Goal: Task Accomplishment & Management: Complete application form

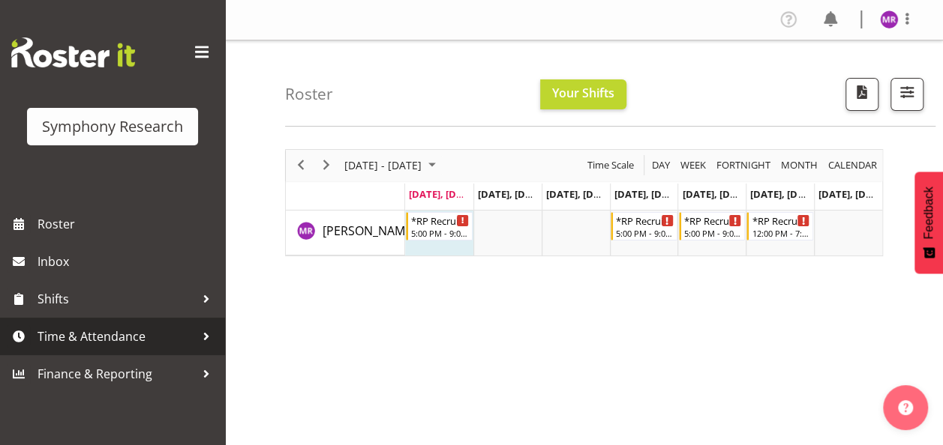
click at [175, 331] on span "Time & Attendance" at bounding box center [115, 336] width 157 height 22
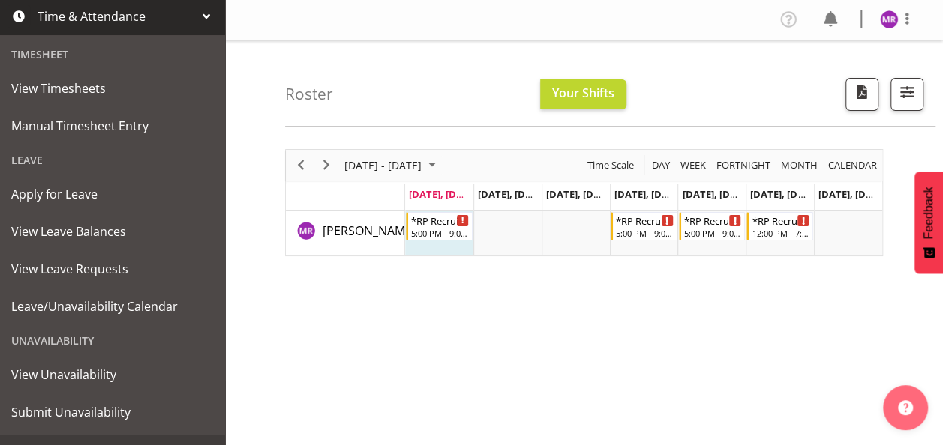
scroll to position [347, 0]
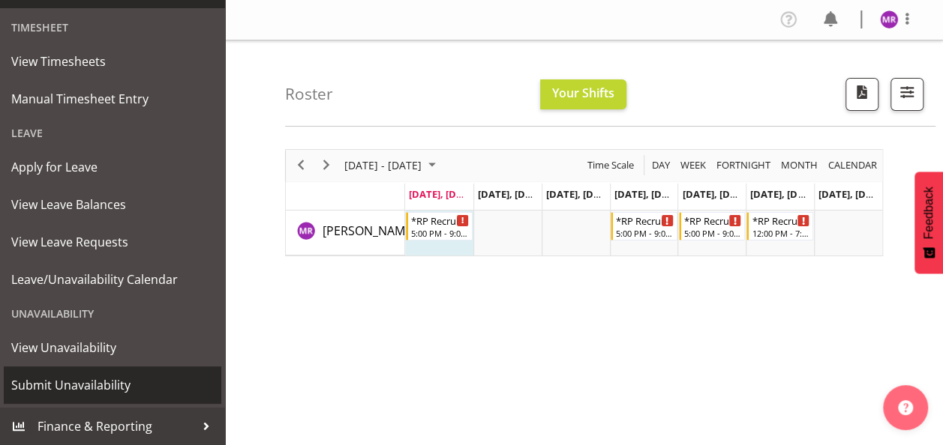
click at [130, 384] on span "Submit Unavailability" at bounding box center [112, 385] width 202 height 22
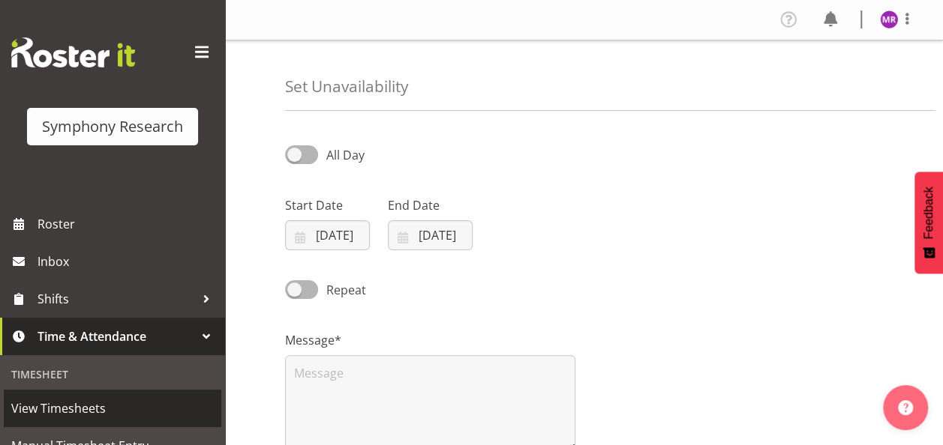
click at [75, 409] on span "View Timesheets" at bounding box center [112, 408] width 202 height 22
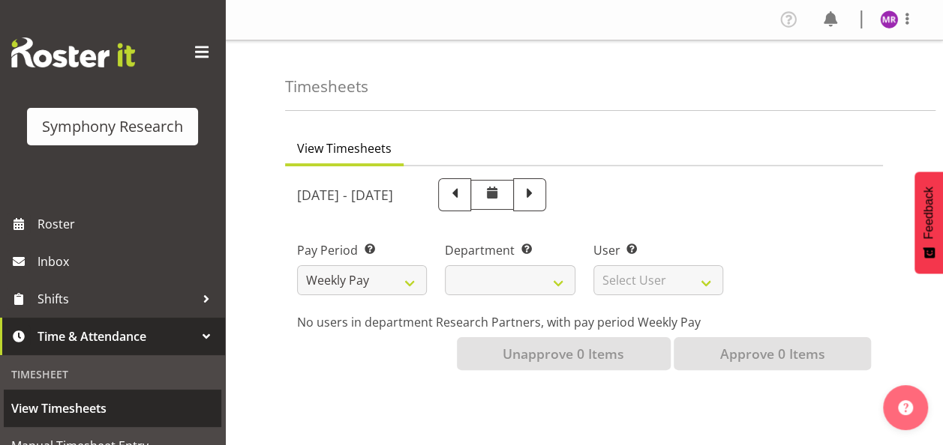
select select
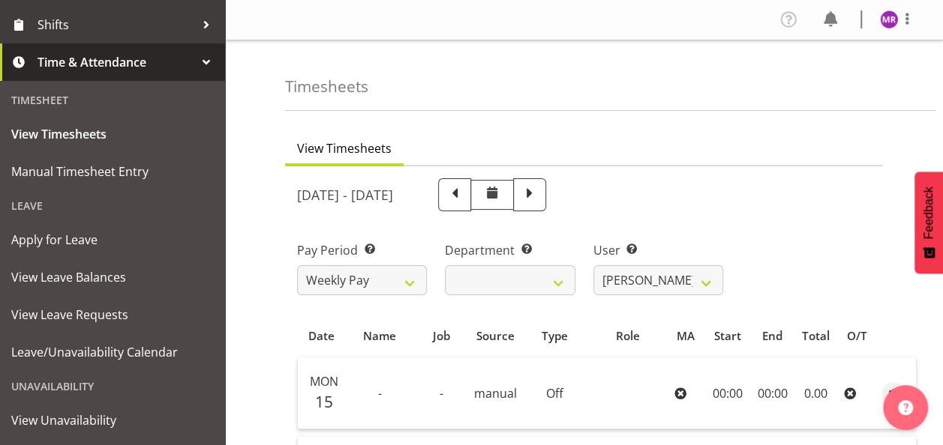
scroll to position [259, 0]
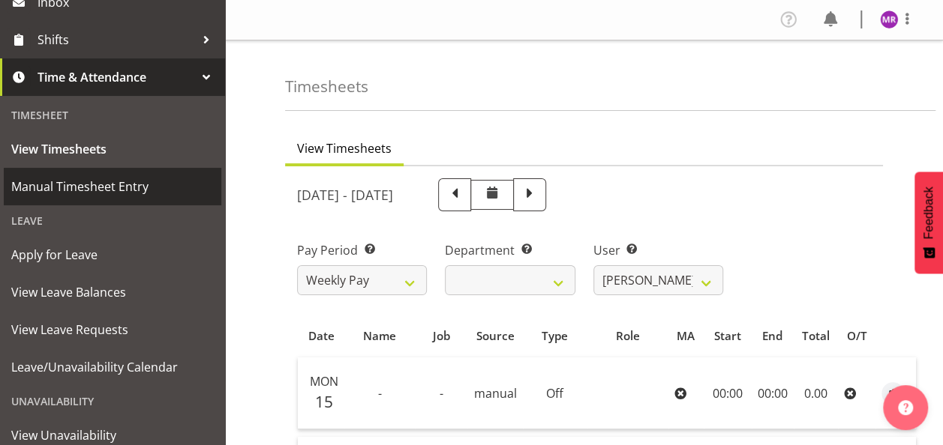
click at [130, 193] on span "Manual Timesheet Entry" at bounding box center [112, 186] width 202 height 22
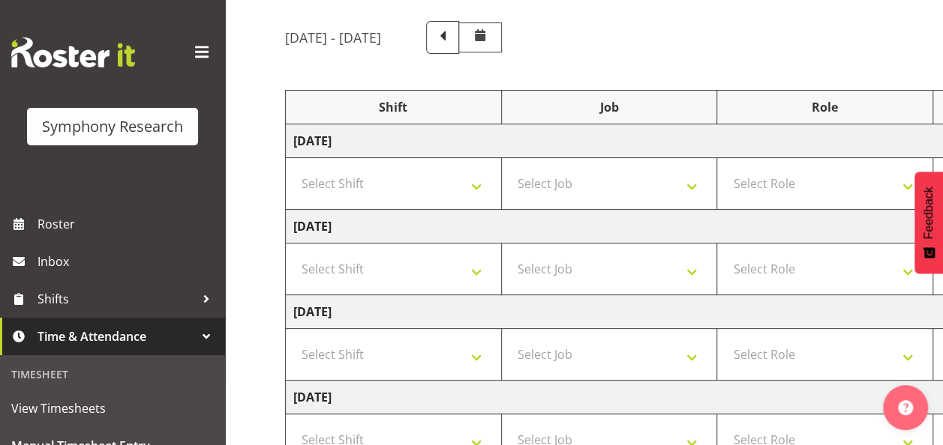
scroll to position [110, 0]
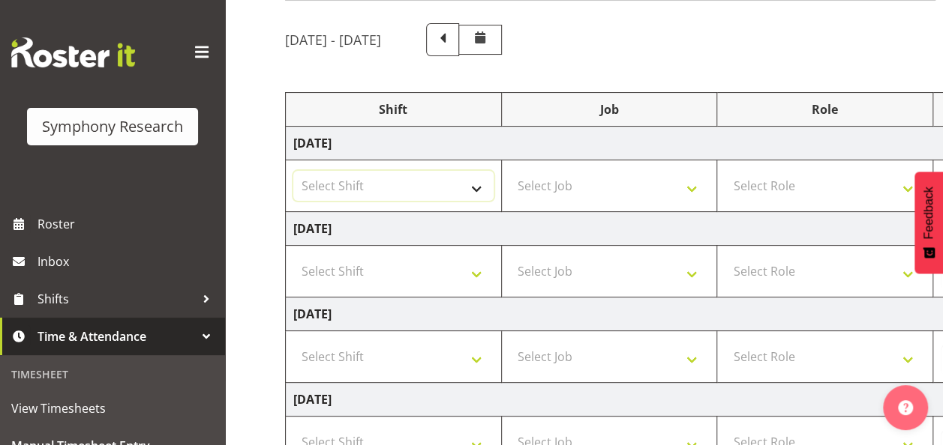
click at [466, 189] on select "Select Shift !!Weekend Residential (Roster IT Shift Label) *Business 9/10am ~ 4…" at bounding box center [393, 186] width 200 height 30
click at [293, 171] on select "Select Shift !!Weekend Residential (Roster IT Shift Label) *Business 9/10am ~ 4…" at bounding box center [393, 186] width 200 height 30
click at [471, 184] on select "!!Weekend Residential (Roster IT Shift Label) *Business 9/10am ~ 4:30pm *Busine…" at bounding box center [393, 186] width 200 height 30
select select "81298"
click at [293, 171] on select "!!Weekend Residential (Roster IT Shift Label) *Business 9/10am ~ 4:30pm *Busine…" at bounding box center [393, 186] width 200 height 30
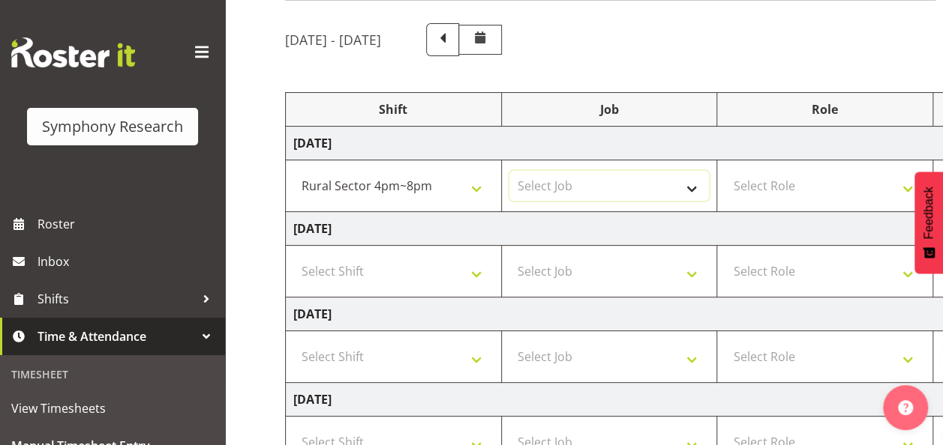
click at [613, 188] on select "Select Job 550060 IF Admin 553492 World Poll Aus Wave 2 Main 2025 553493 World …" at bounding box center [609, 186] width 200 height 30
select select "10587"
click at [509, 171] on select "Select Job 550060 IF Admin 553492 World Poll Aus Wave 2 Main 2025 553493 World …" at bounding box center [609, 186] width 200 height 30
click at [821, 184] on select "Select Role Briefing Interviewing" at bounding box center [824, 186] width 200 height 30
select select "47"
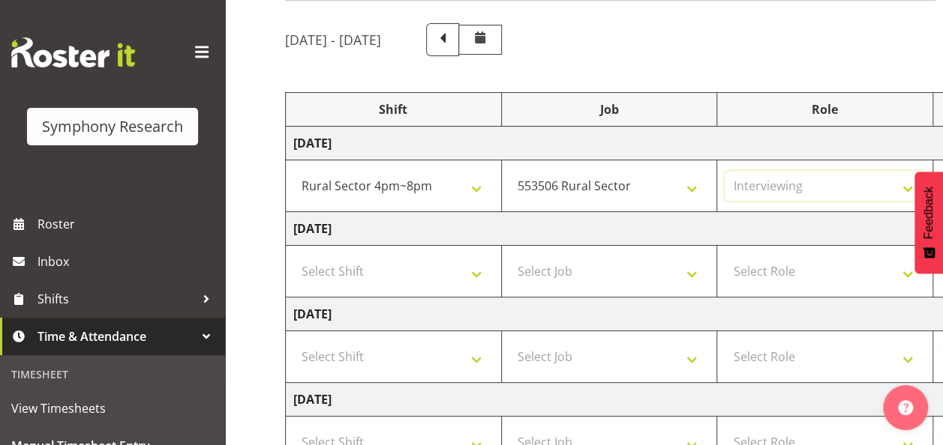
click at [724, 171] on select "Select Role Briefing Interviewing" at bounding box center [824, 186] width 200 height 30
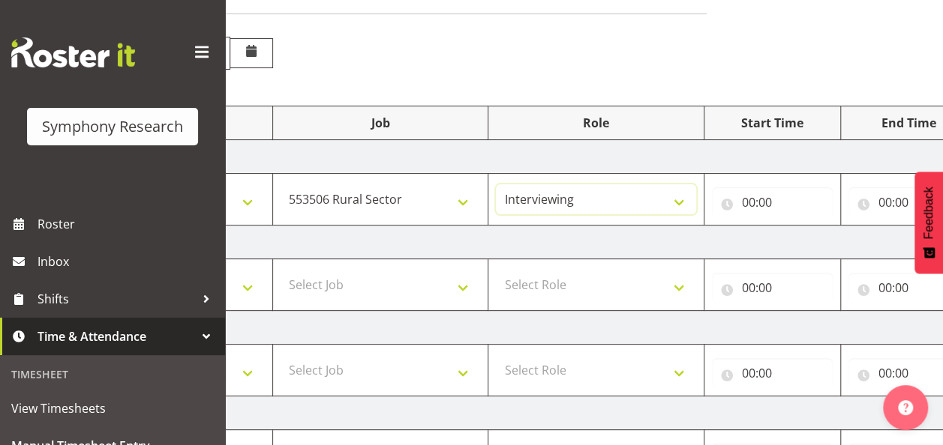
scroll to position [92, 0]
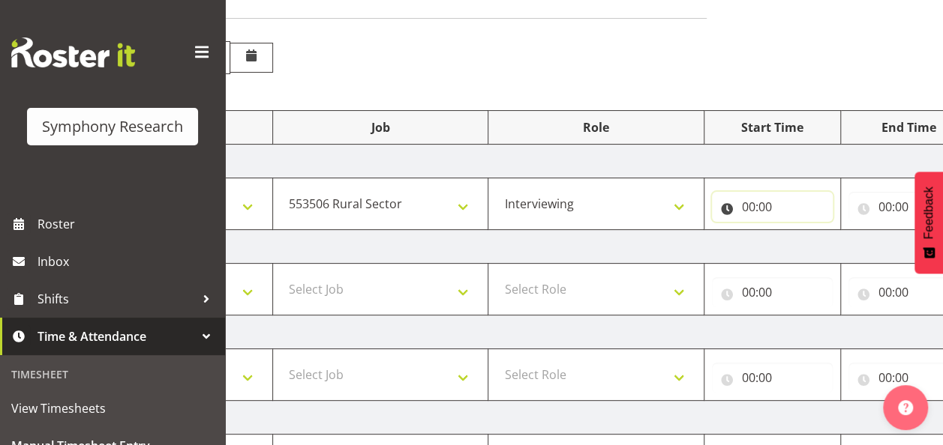
click at [752, 202] on input "00:00" at bounding box center [772, 207] width 121 height 30
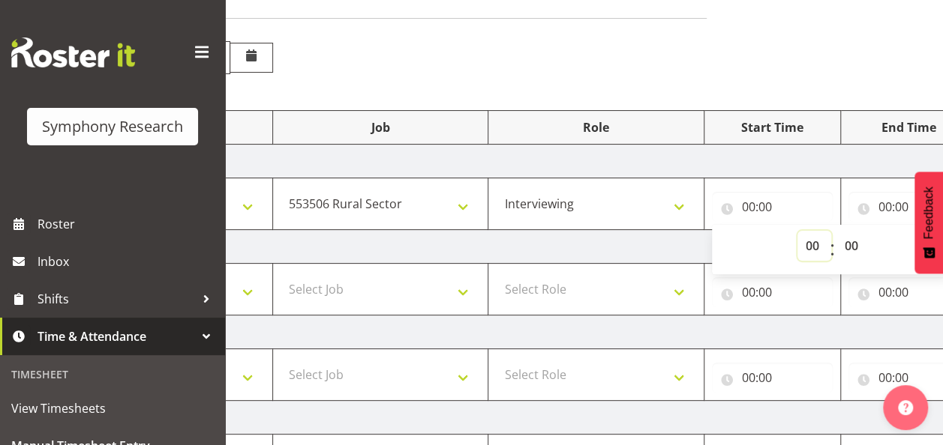
click at [804, 243] on select "00 01 02 03 04 05 06 07 08 09 10 11 12 13 14 15 16 17 18 19 20 21 22 23" at bounding box center [814, 246] width 34 height 30
select select "17"
click at [797, 231] on select "00 01 02 03 04 05 06 07 08 09 10 11 12 13 14 15 16 17 18 19 20 21 22 23" at bounding box center [814, 246] width 34 height 30
type input "17:00"
click at [886, 207] on input "00:00" at bounding box center [908, 207] width 121 height 30
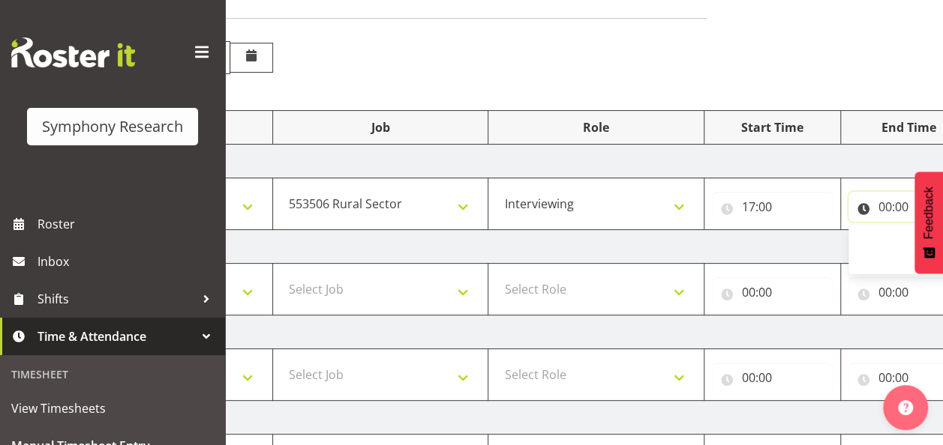
click at [886, 207] on input "00:00" at bounding box center [908, 207] width 121 height 30
click at [900, 205] on input "00:00" at bounding box center [908, 207] width 121 height 30
click at [880, 205] on input "00:00" at bounding box center [908, 207] width 121 height 30
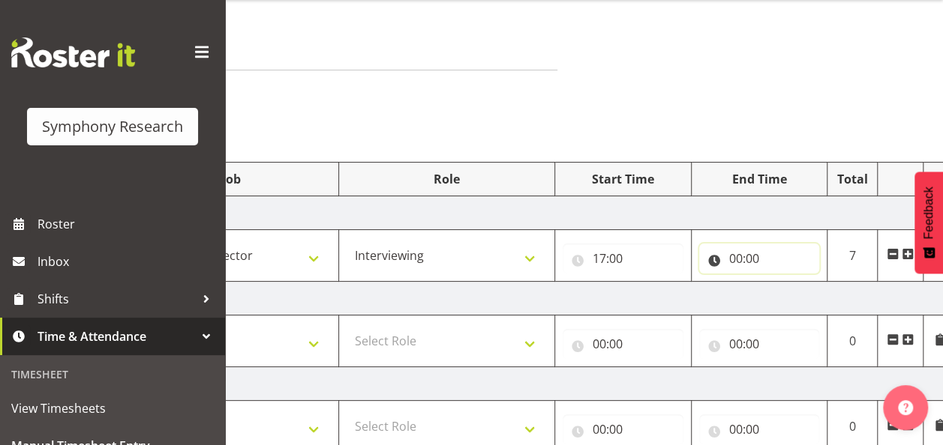
scroll to position [29, 0]
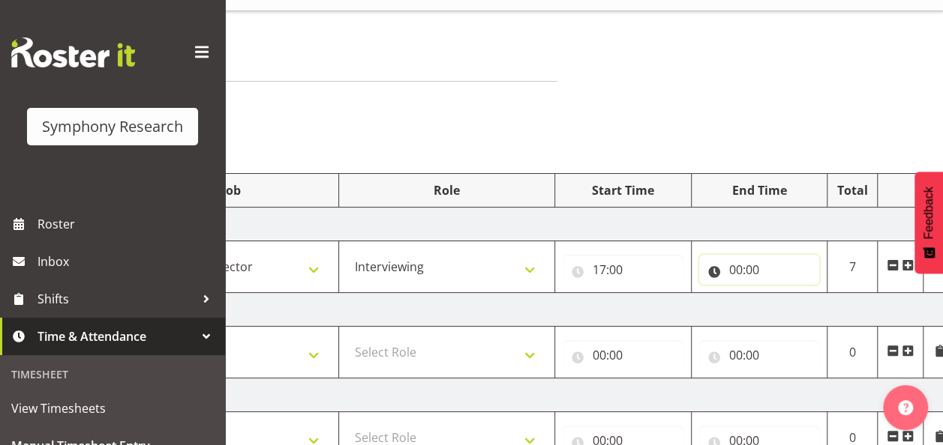
click at [740, 271] on input "00:00" at bounding box center [759, 270] width 121 height 30
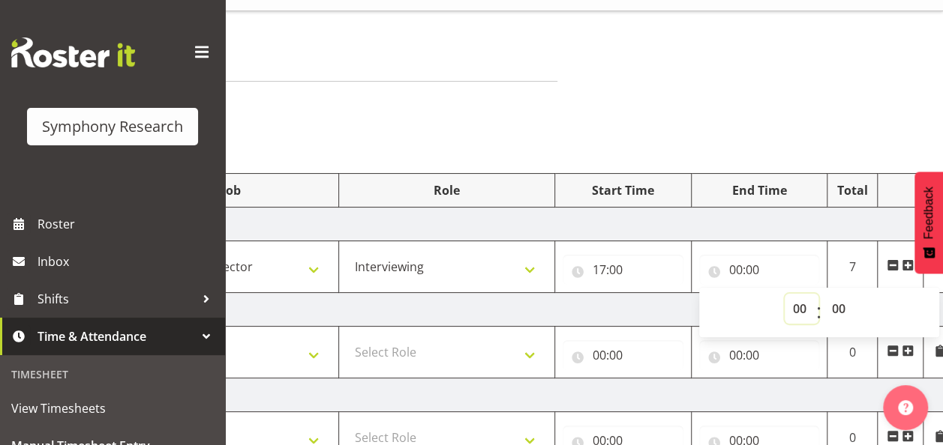
click at [798, 309] on select "00 01 02 03 04 05 06 07 08 09 10 11 12 13 14 15 16 17 18 19 20 21 22 23" at bounding box center [801, 309] width 34 height 30
select select "21"
click at [784, 294] on select "00 01 02 03 04 05 06 07 08 09 10 11 12 13 14 15 16 17 18 19 20 21 22 23" at bounding box center [801, 309] width 34 height 30
type input "21:00"
click at [792, 121] on div "Manual Timesheets [DATE] - [DATE] Shift Job Role Start Time End Time Total [DAT…" at bounding box center [584, 450] width 718 height 879
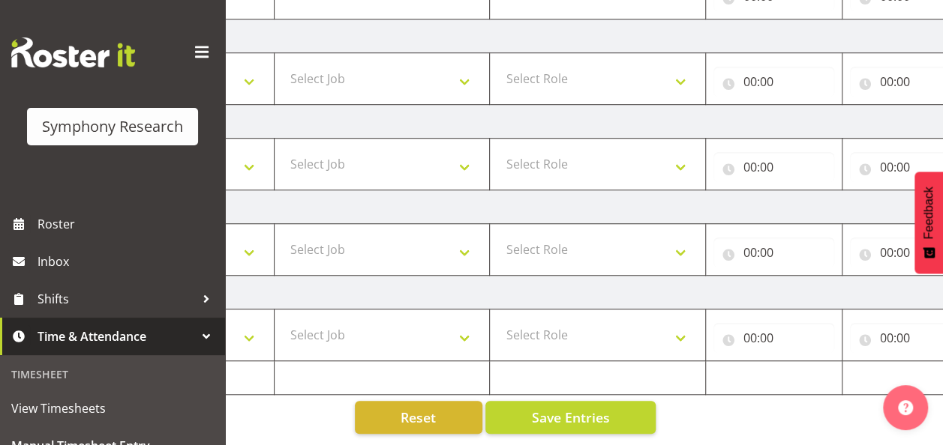
scroll to position [0, 232]
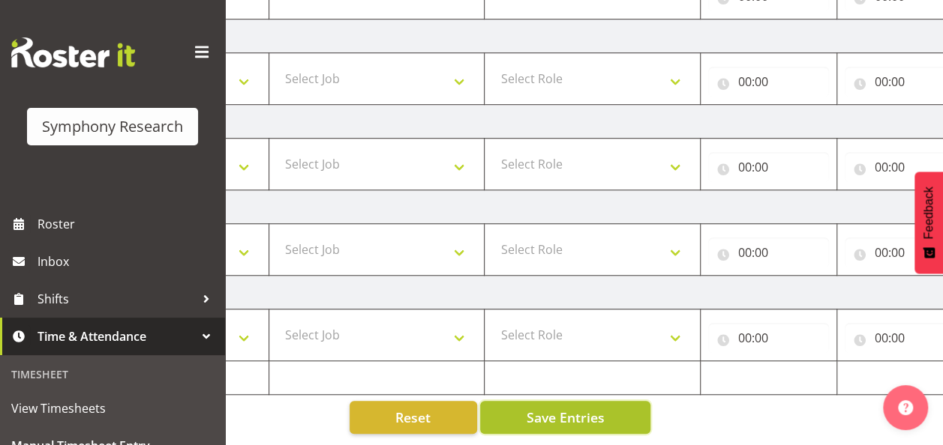
click at [610, 404] on button "Save Entries" at bounding box center [565, 417] width 170 height 33
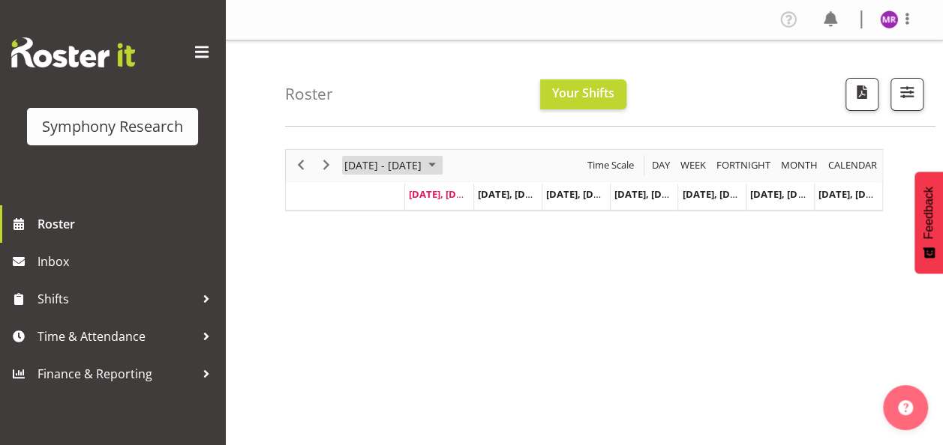
click at [423, 172] on span "[DATE] - [DATE]" at bounding box center [383, 165] width 80 height 19
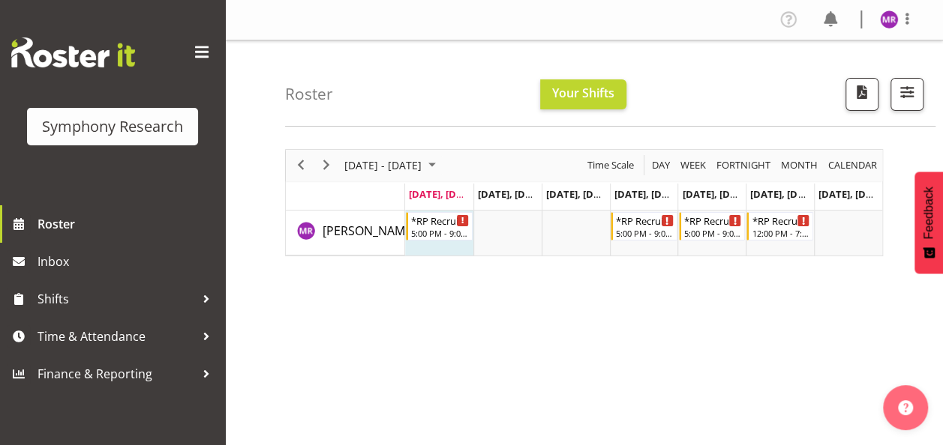
click at [675, 319] on div "[DATE] - [DATE] [DATE] Day Week Fortnight Month calendar Month Agenda Time Scal…" at bounding box center [614, 438] width 658 height 600
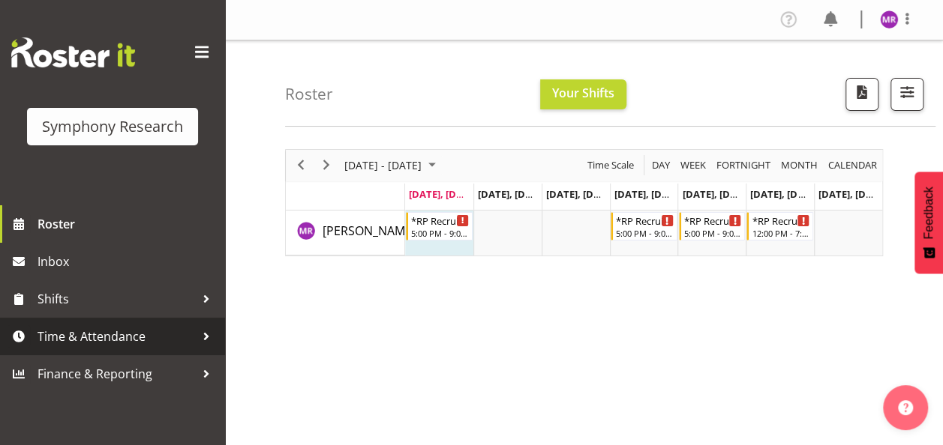
click at [150, 340] on span "Time & Attendance" at bounding box center [115, 336] width 157 height 22
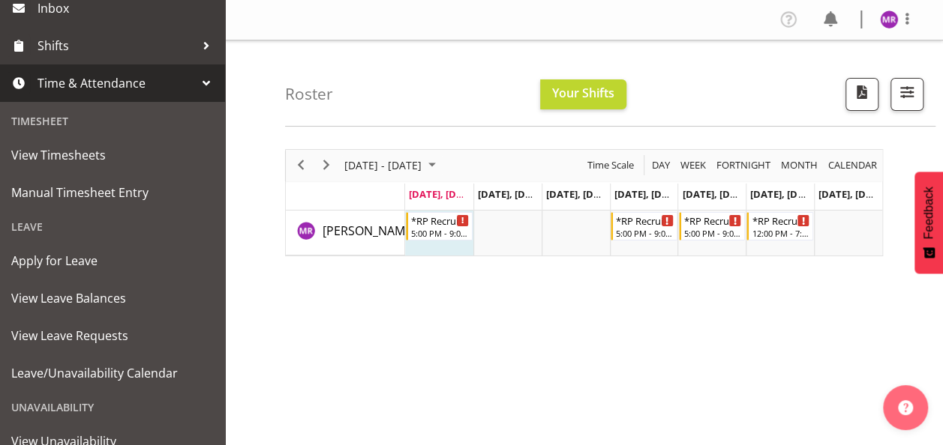
scroll to position [257, 0]
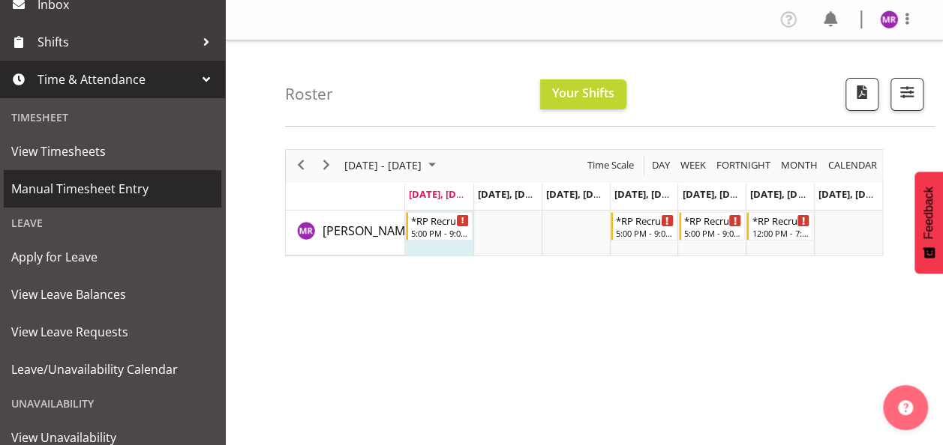
click at [120, 190] on span "Manual Timesheet Entry" at bounding box center [112, 189] width 202 height 22
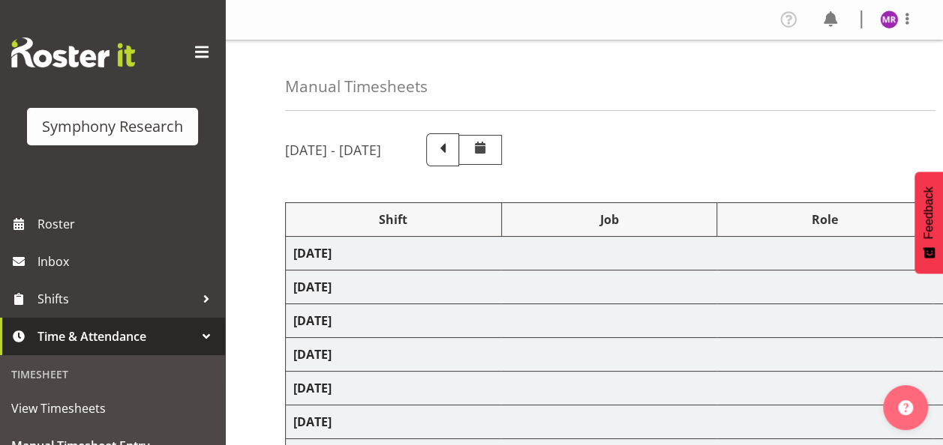
select select "81298"
select select "10587"
select select "47"
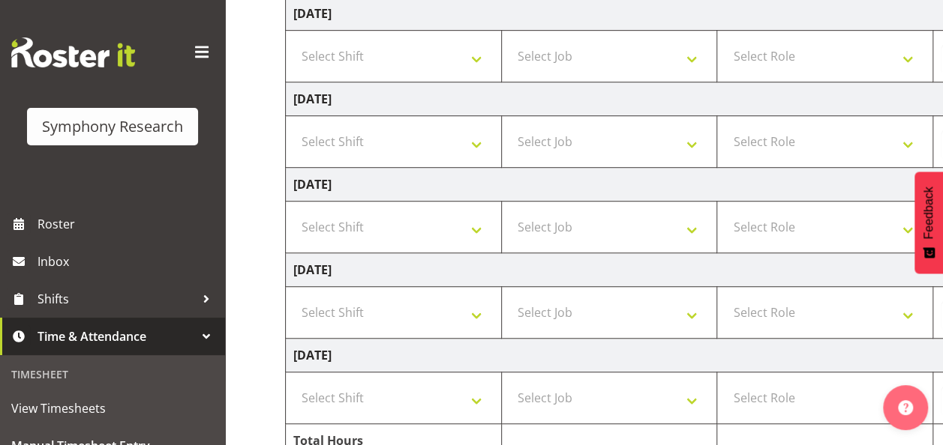
scroll to position [481, 0]
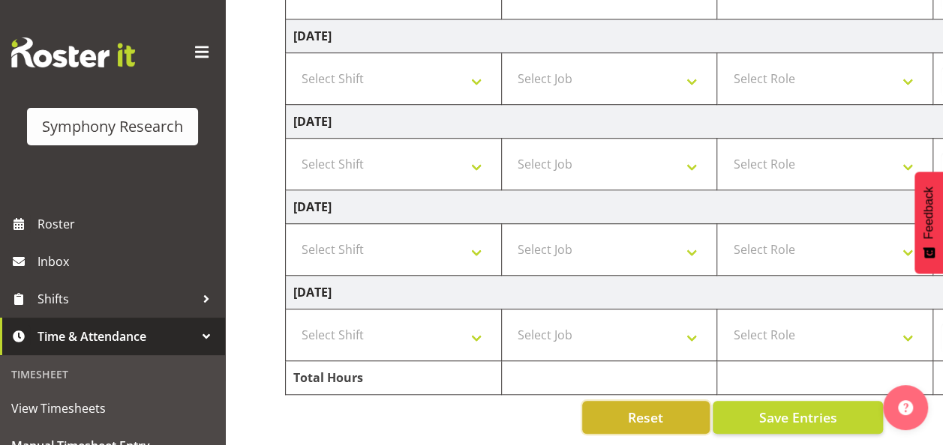
click at [657, 408] on span "Reset" at bounding box center [645, 417] width 35 height 19
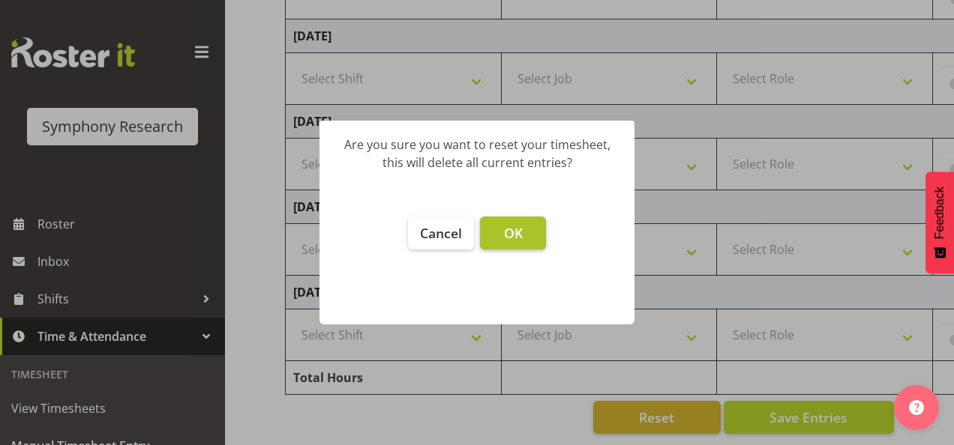
click at [511, 229] on span "OK" at bounding box center [513, 233] width 19 height 18
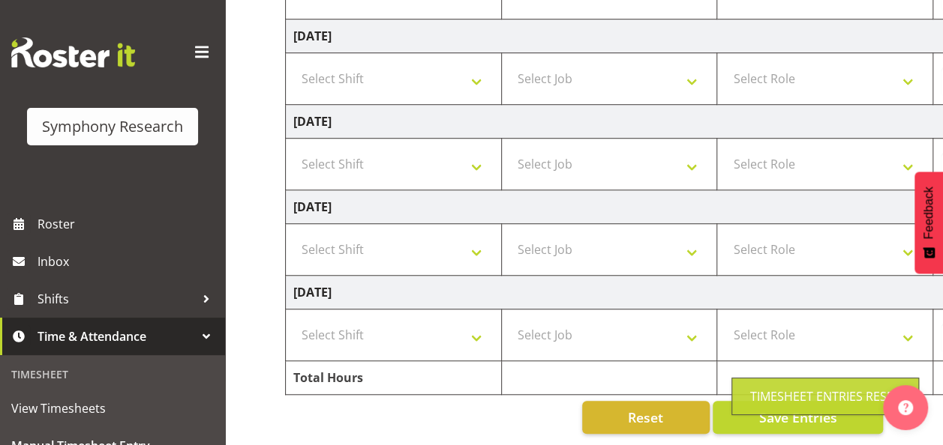
type input "00:00"
select select
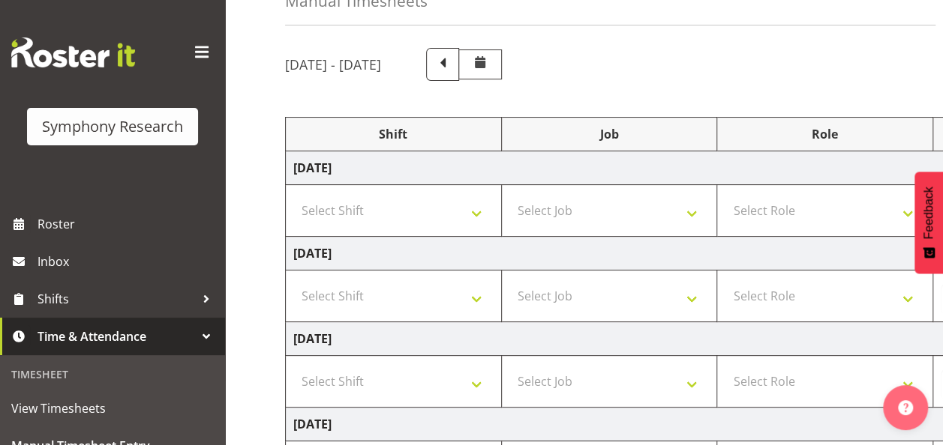
scroll to position [74, 0]
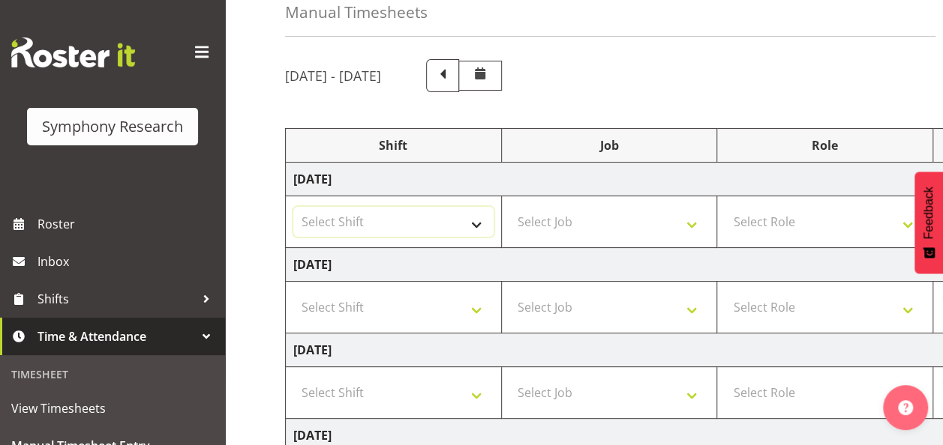
click at [465, 214] on select "Select Shift !!Weekend Residential (Roster IT Shift Label) *Business 9/10am ~ 4…" at bounding box center [393, 222] width 200 height 30
select select "81298"
click at [293, 207] on select "Select Shift !!Weekend Residential (Roster IT Shift Label) *Business 9/10am ~ 4…" at bounding box center [393, 222] width 200 height 30
click at [604, 217] on select "Select Job 550060 IF Admin 553492 World Poll Aus Wave 2 Main 2025 553493 World …" at bounding box center [609, 222] width 200 height 30
select select "10587"
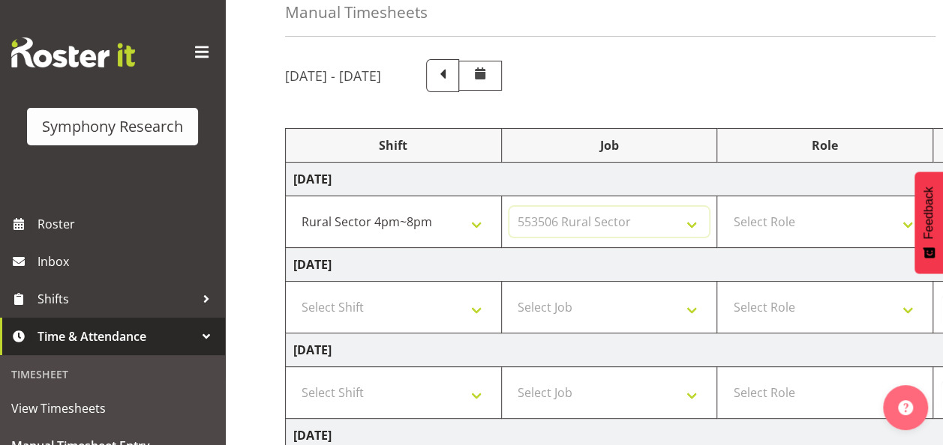
click at [509, 207] on select "Select Job 550060 IF Admin 553492 World Poll Aus Wave 2 Main 2025 553493 World …" at bounding box center [609, 222] width 200 height 30
click at [802, 226] on select "Select Role Briefing Interviewing" at bounding box center [824, 222] width 200 height 30
select select "47"
click at [724, 207] on select "Select Role Briefing Interviewing" at bounding box center [824, 222] width 200 height 30
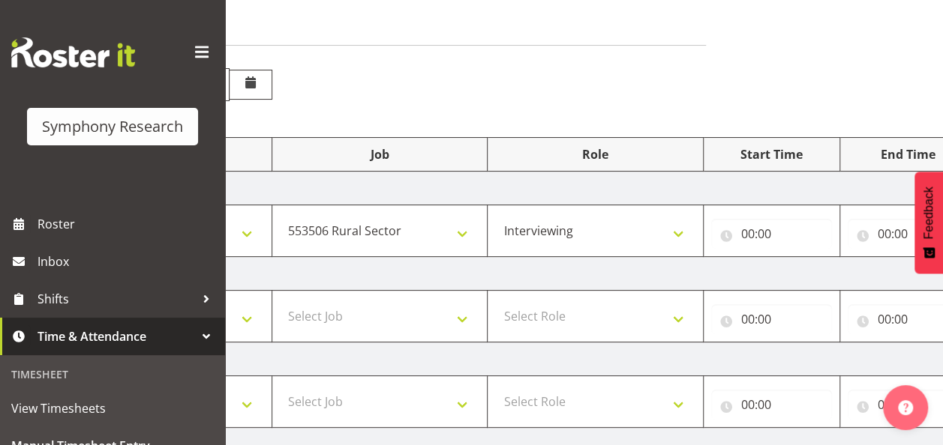
scroll to position [61, 0]
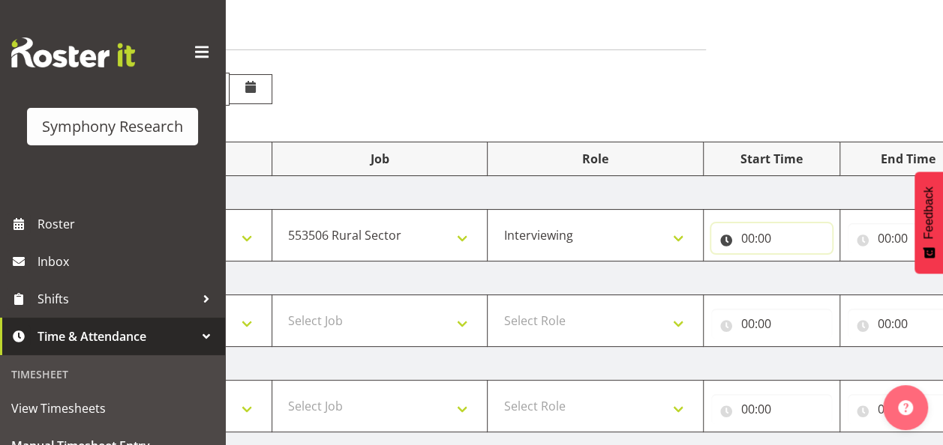
click at [746, 238] on input "00:00" at bounding box center [771, 238] width 121 height 30
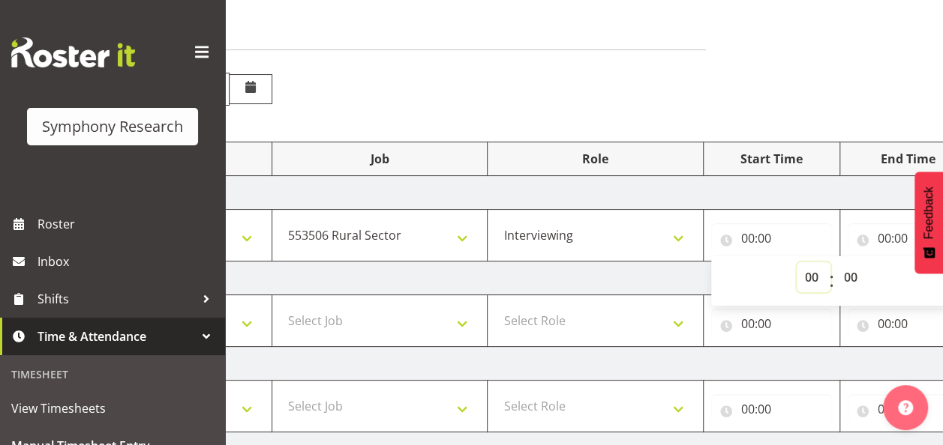
click at [810, 279] on select "00 01 02 03 04 05 06 07 08 09 10 11 12 13 14 15 16 17 18 19 20 21 22 23" at bounding box center [813, 277] width 34 height 30
select select "17"
click at [796, 262] on select "00 01 02 03 04 05 06 07 08 09 10 11 12 13 14 15 16 17 18 19 20 21 22 23" at bounding box center [813, 277] width 34 height 30
type input "17:00"
click at [877, 235] on input "00:00" at bounding box center [907, 238] width 121 height 30
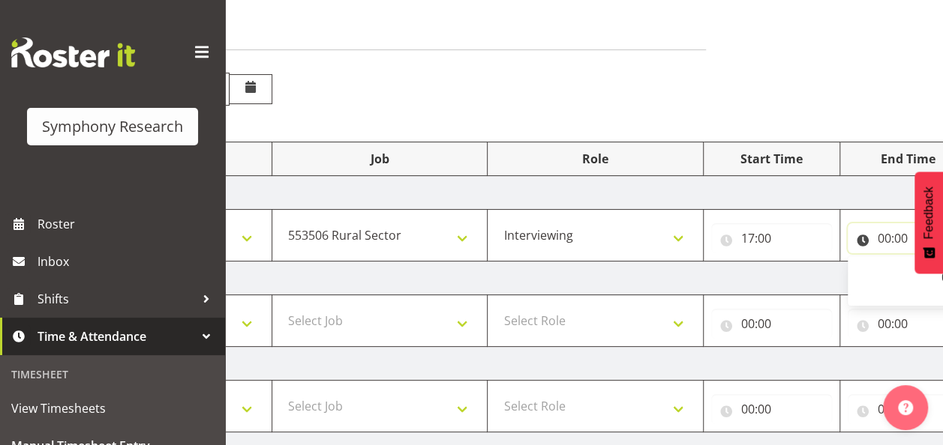
click at [885, 236] on input "00:00" at bounding box center [907, 238] width 121 height 30
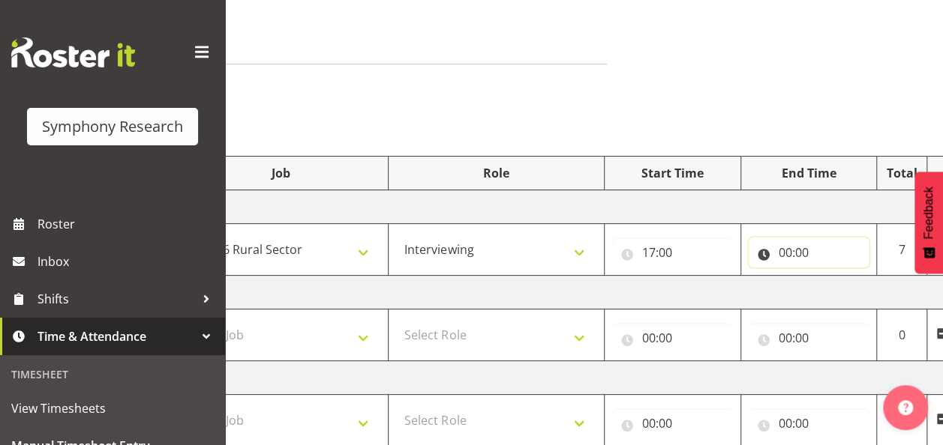
scroll to position [43, 0]
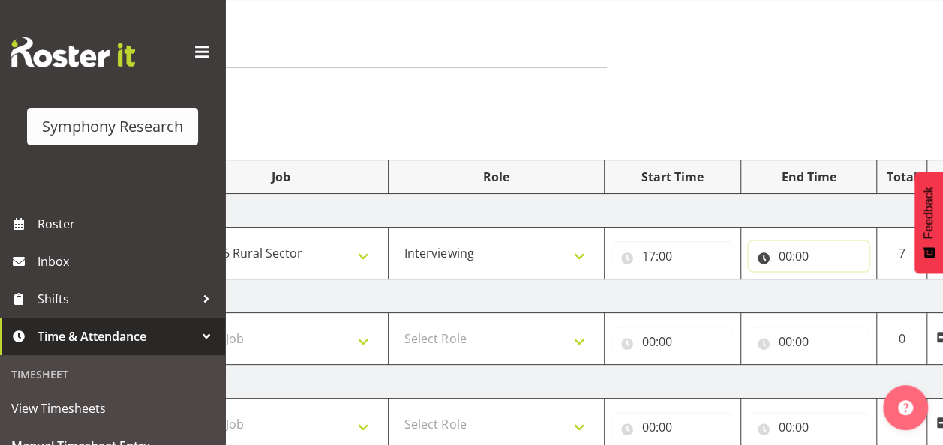
click at [783, 254] on input "00:00" at bounding box center [808, 256] width 121 height 30
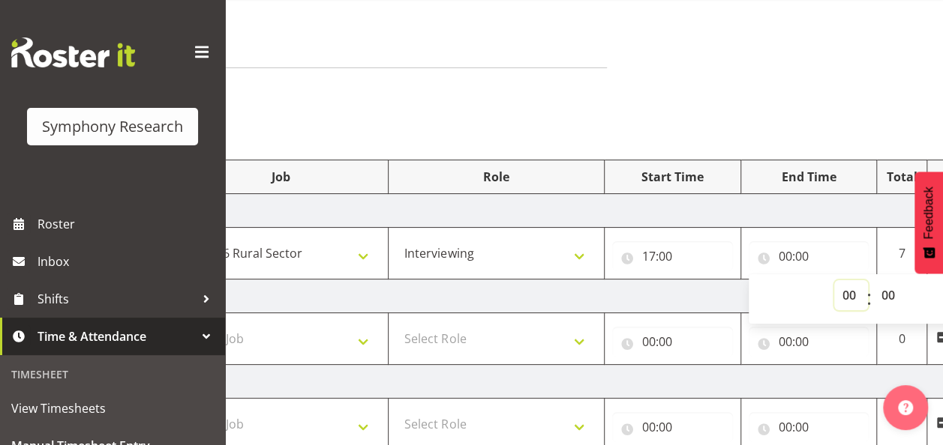
click at [843, 295] on select "00 01 02 03 04 05 06 07 08 09 10 11 12 13 14 15 16 17 18 19 20 21 22 23" at bounding box center [851, 295] width 34 height 30
select select "20"
click at [834, 280] on select "00 01 02 03 04 05 06 07 08 09 10 11 12 13 14 15 16 17 18 19 20 21 22 23" at bounding box center [851, 295] width 34 height 30
type input "20:00"
click at [889, 292] on select "00 01 02 03 04 05 06 07 08 09 10 11 12 13 14 15 16 17 18 19 20 21 22 23 24 25 2…" at bounding box center [890, 295] width 34 height 30
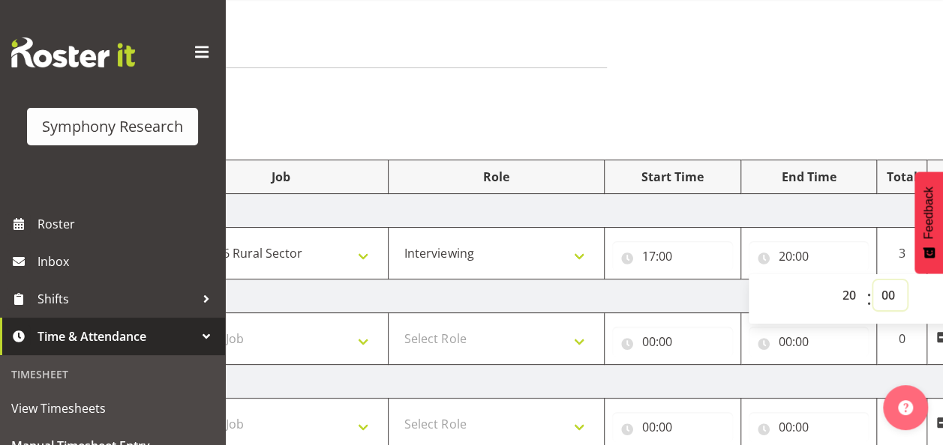
select select "28"
click at [873, 280] on select "00 01 02 03 04 05 06 07 08 09 10 11 12 13 14 15 16 17 18 19 20 21 22 23 24 25 2…" at bounding box center [890, 295] width 34 height 30
type input "20:28"
click at [850, 114] on div "Manual Timesheets [DATE] - [DATE] Shift Job Role Start Time End Time Total [DAT…" at bounding box center [584, 437] width 718 height 879
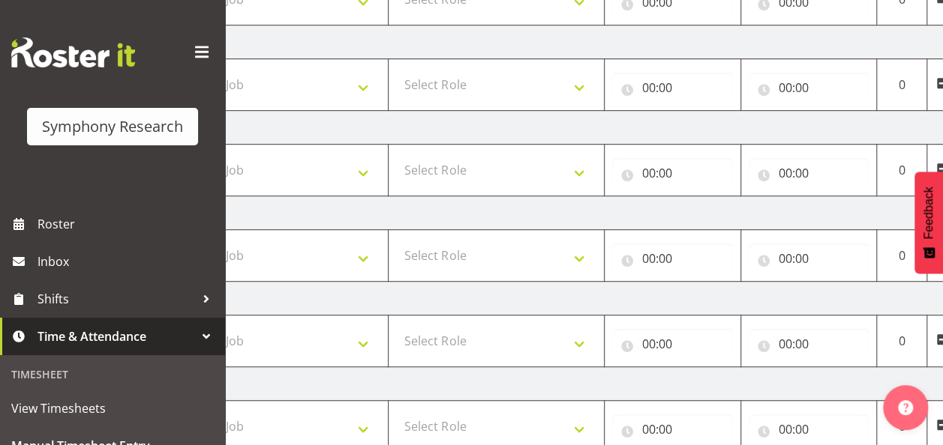
scroll to position [481, 0]
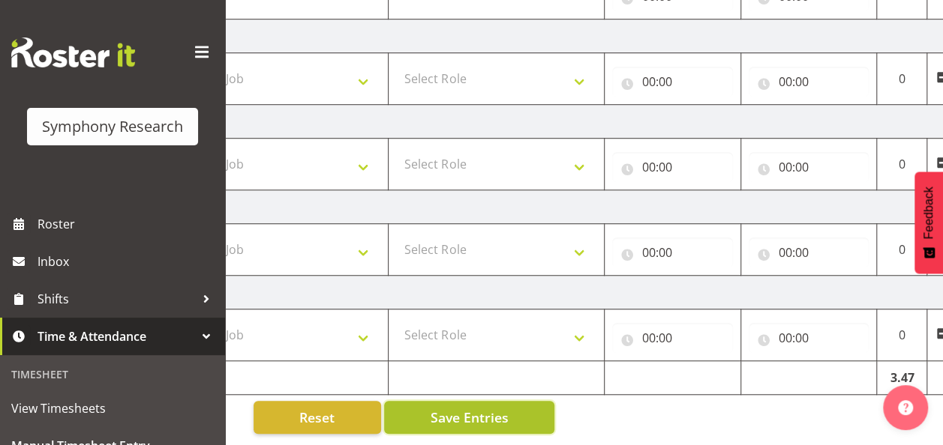
click at [482, 412] on span "Save Entries" at bounding box center [469, 417] width 78 height 19
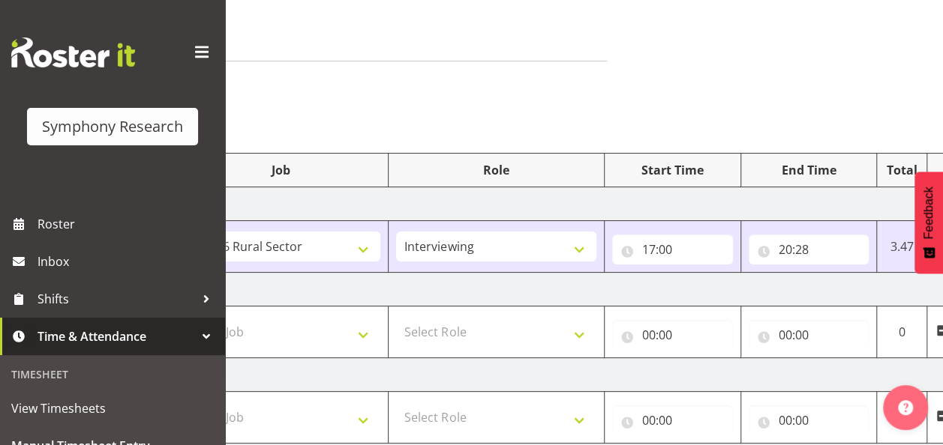
scroll to position [46, 0]
